Goal: Find specific page/section: Find specific page/section

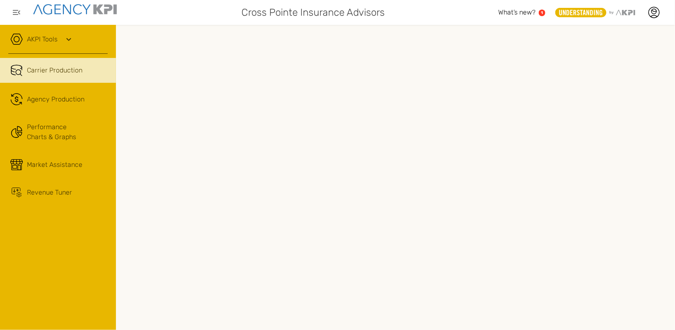
click at [41, 70] on span "Carrier Production" at bounding box center [54, 70] width 55 height 10
